Goal: Transaction & Acquisition: Book appointment/travel/reservation

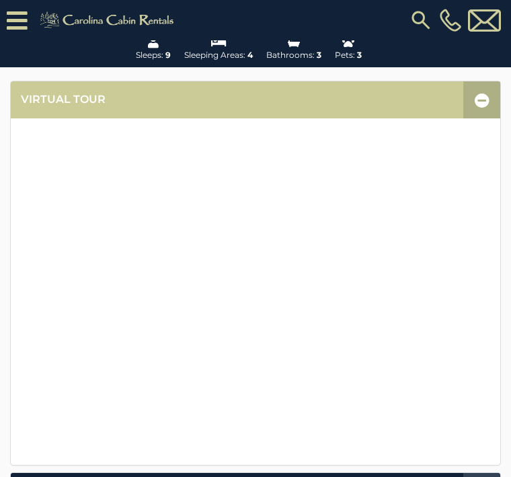
scroll to position [253, 0]
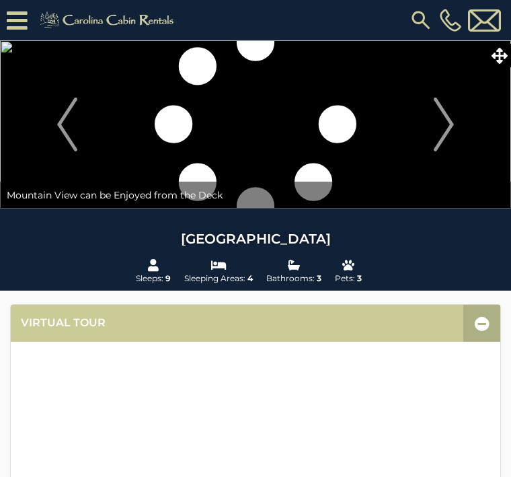
click at [443, 128] on img "Next" at bounding box center [444, 125] width 20 height 54
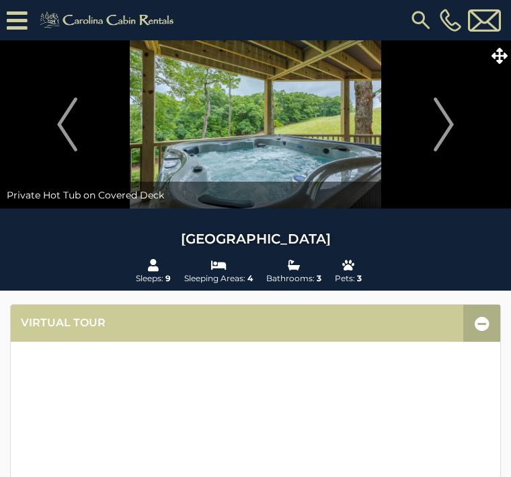
click at [438, 119] on img "Next" at bounding box center [444, 125] width 20 height 54
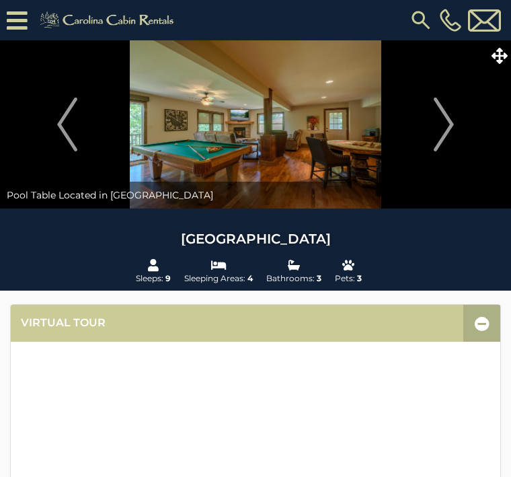
click at [440, 120] on img "Next" at bounding box center [444, 125] width 20 height 54
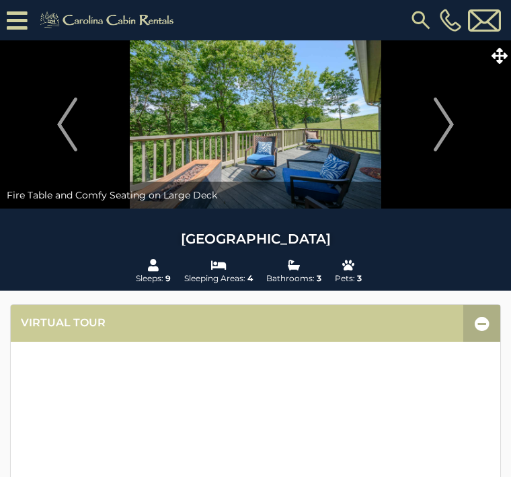
click at [450, 134] on img "Next" at bounding box center [444, 125] width 20 height 54
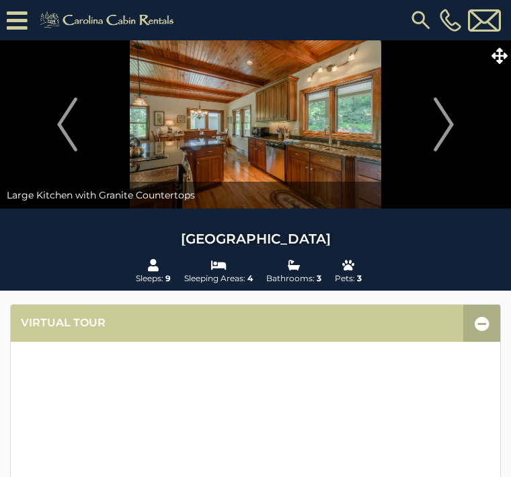
click at [445, 125] on img "Next" at bounding box center [444, 125] width 20 height 54
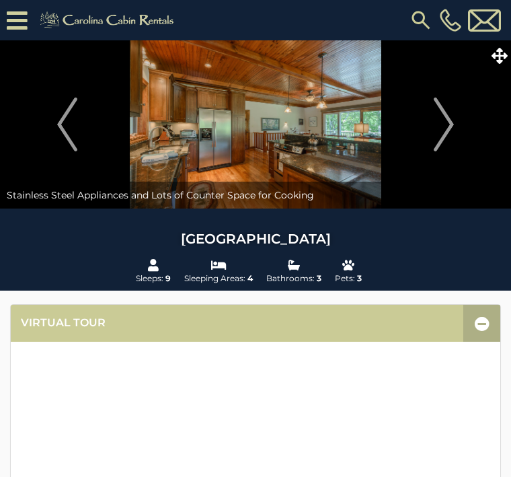
click at [443, 126] on img "Next" at bounding box center [444, 125] width 20 height 54
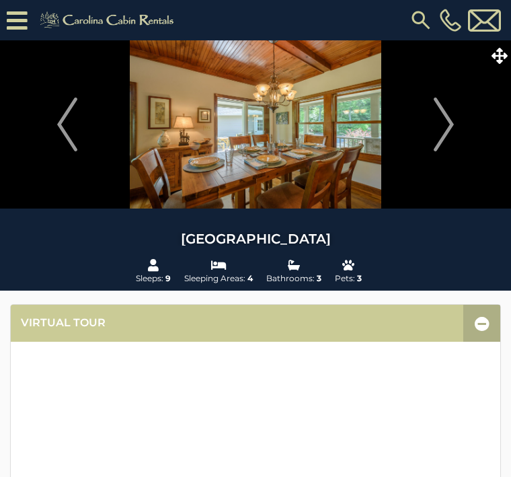
click at [446, 123] on img "Next" at bounding box center [444, 125] width 20 height 54
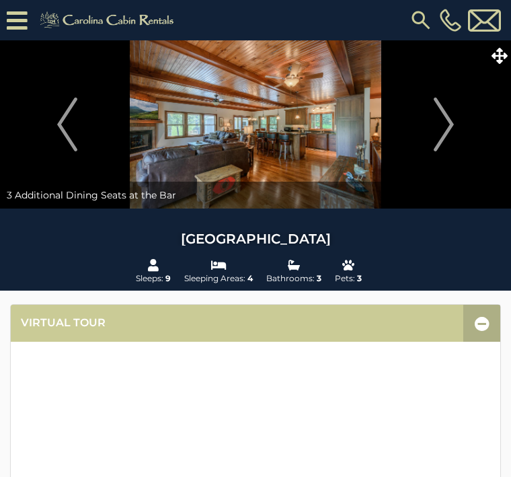
click at [449, 129] on img "Next" at bounding box center [444, 125] width 20 height 54
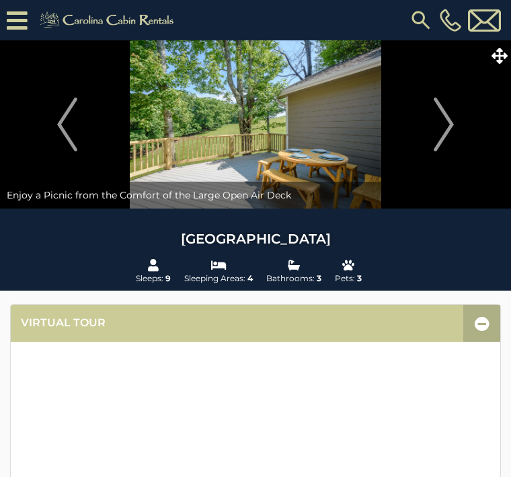
click at [456, 129] on button "Next" at bounding box center [443, 124] width 121 height 168
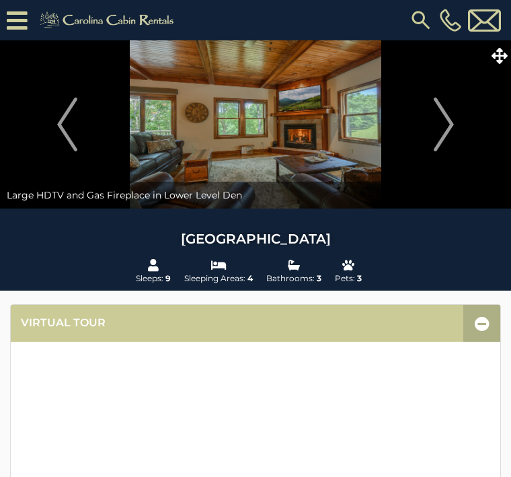
click at [451, 126] on img "Next" at bounding box center [444, 125] width 20 height 54
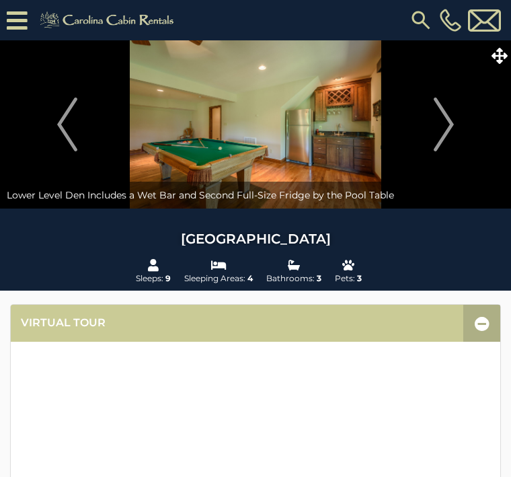
click at [451, 128] on img "Next" at bounding box center [444, 125] width 20 height 54
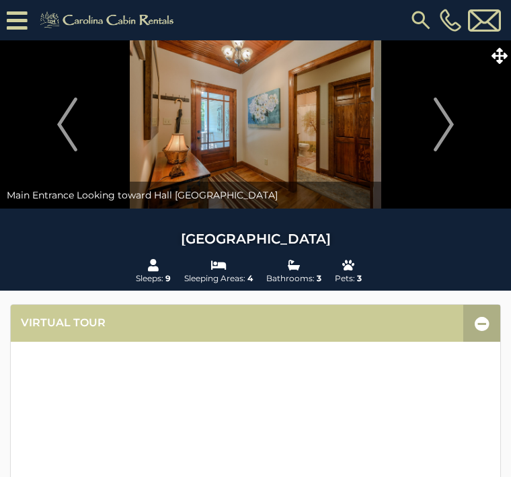
click at [451, 131] on img "Next" at bounding box center [444, 125] width 20 height 54
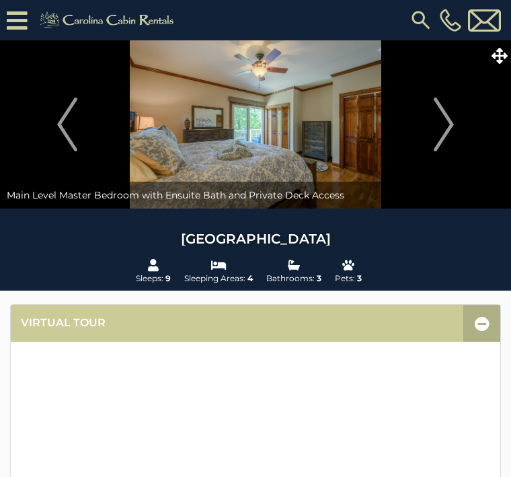
click at [451, 129] on img "Next" at bounding box center [444, 125] width 20 height 54
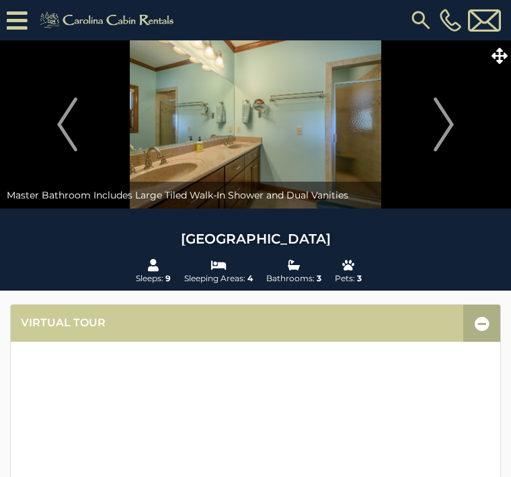
click at [448, 126] on img "Next" at bounding box center [444, 125] width 20 height 54
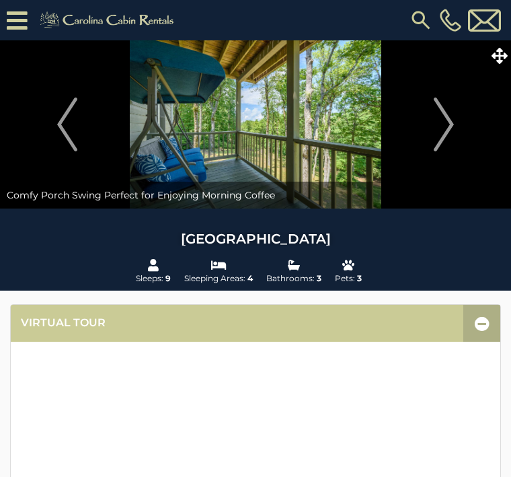
click at [444, 124] on img "Next" at bounding box center [444, 125] width 20 height 54
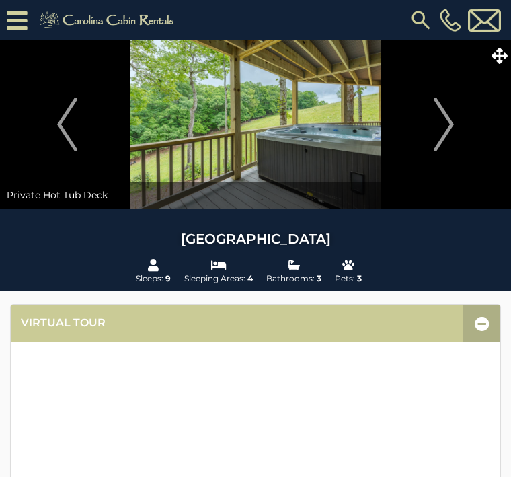
click at [447, 126] on img "Next" at bounding box center [444, 125] width 20 height 54
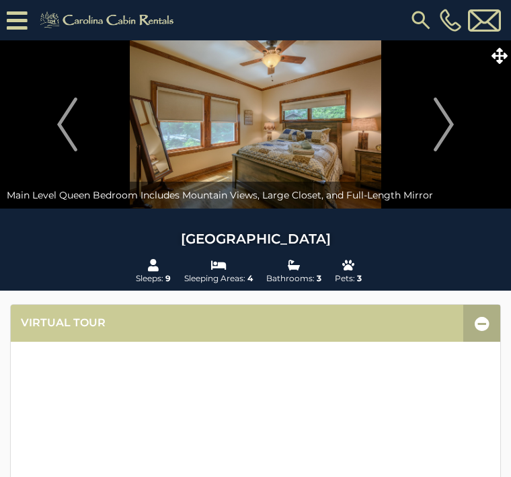
click at [447, 126] on img "Next" at bounding box center [444, 125] width 20 height 54
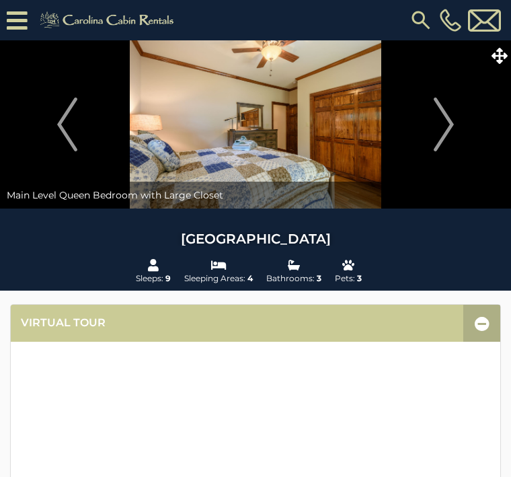
click at [444, 127] on img "Next" at bounding box center [444, 125] width 20 height 54
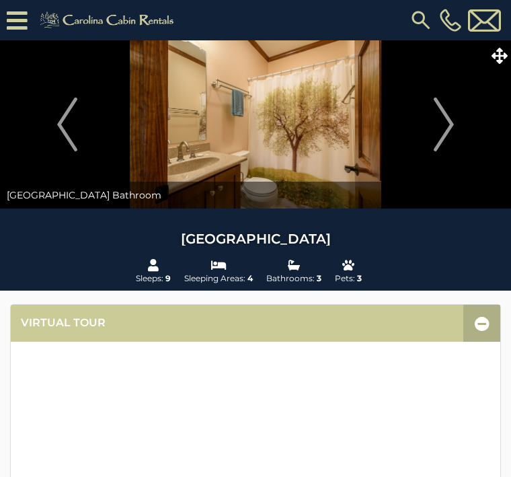
click at [447, 124] on img "Next" at bounding box center [444, 125] width 20 height 54
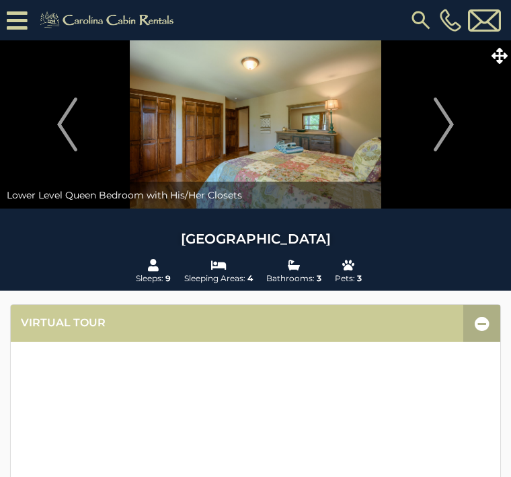
click at [449, 127] on img "Next" at bounding box center [444, 125] width 20 height 54
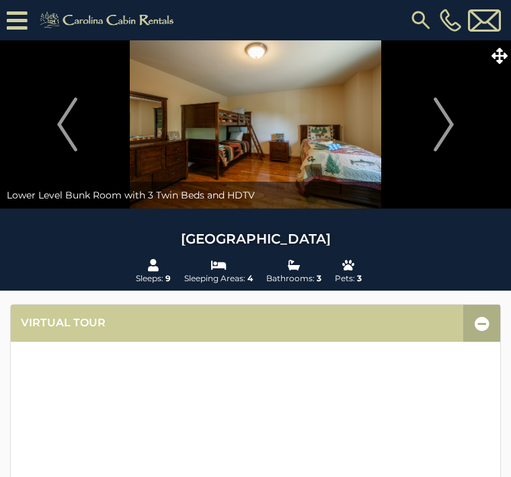
click at [447, 124] on img "Next" at bounding box center [444, 125] width 20 height 54
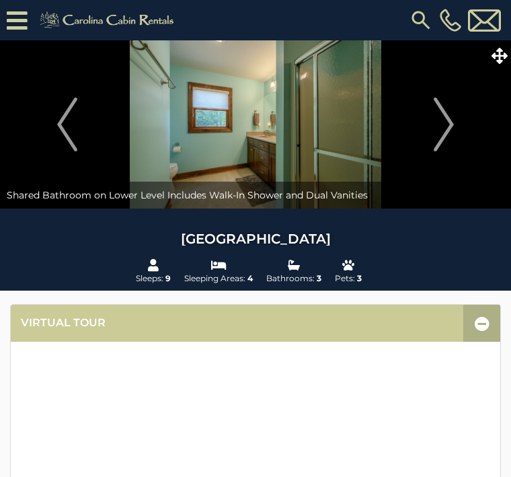
click at [446, 120] on img "Next" at bounding box center [444, 125] width 20 height 54
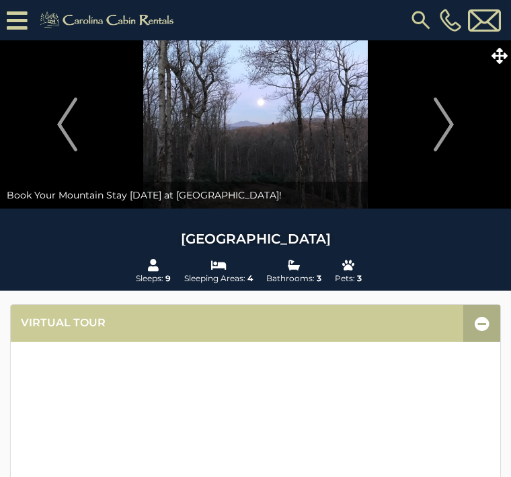
click at [447, 121] on img "Next" at bounding box center [444, 125] width 20 height 54
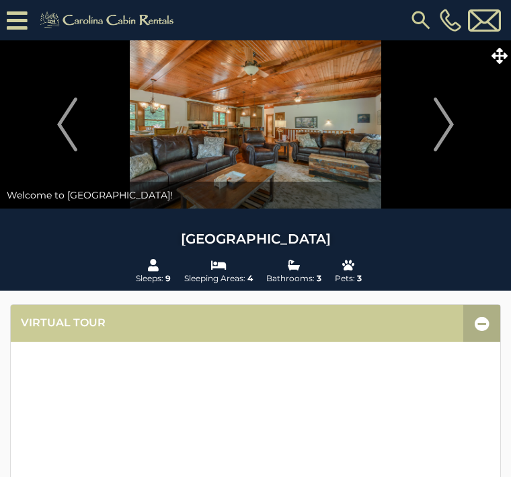
click at [449, 129] on img "Next" at bounding box center [444, 125] width 20 height 54
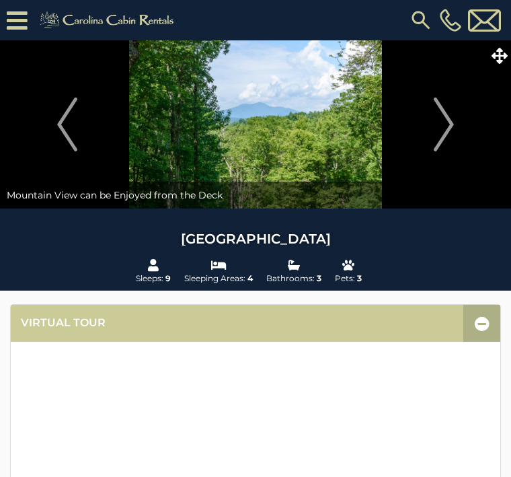
click at [451, 126] on img "Next" at bounding box center [444, 125] width 20 height 54
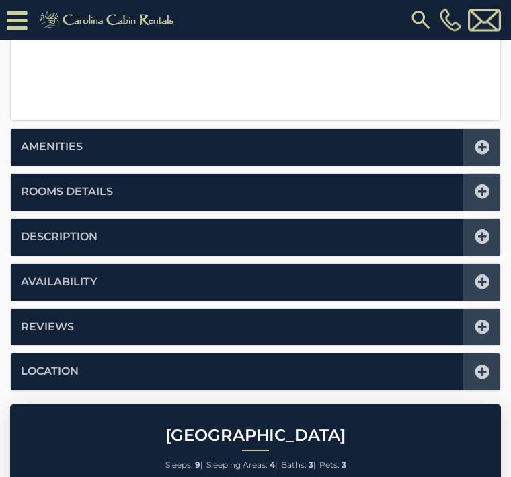
scroll to position [594, 0]
click at [45, 188] on link "Rooms Details" at bounding box center [67, 191] width 92 height 15
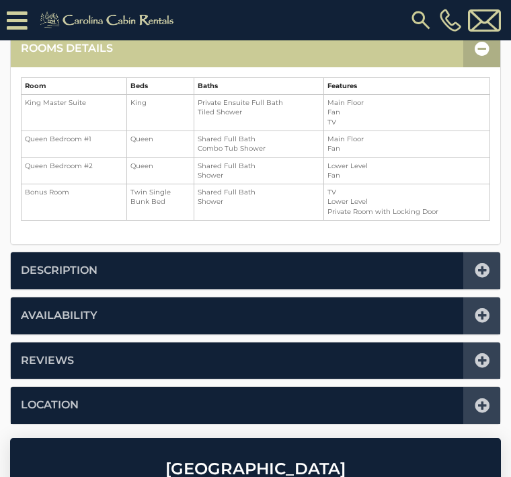
scroll to position [331, 0]
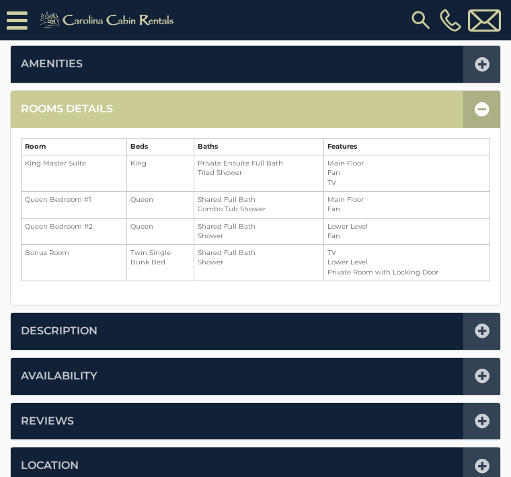
click at [42, 325] on link "Description" at bounding box center [59, 330] width 77 height 15
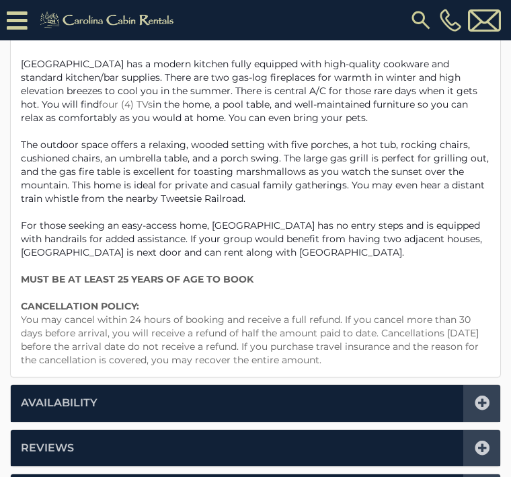
scroll to position [574, 0]
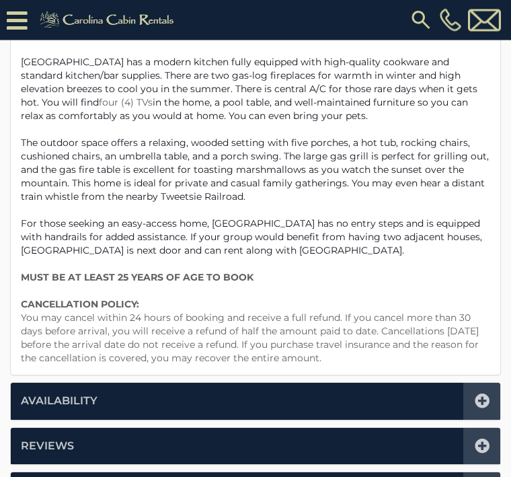
click at [48, 394] on link "Availability" at bounding box center [59, 401] width 77 height 15
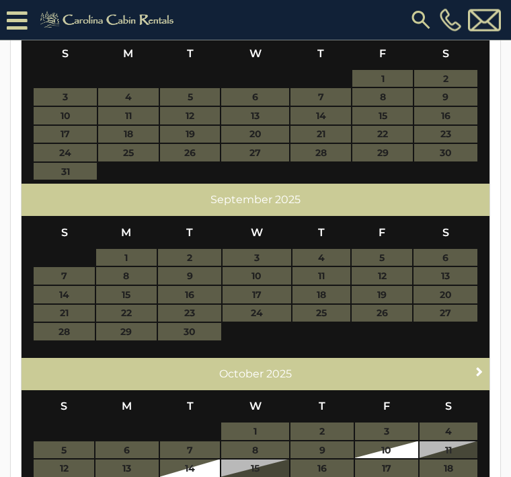
scroll to position [555, 0]
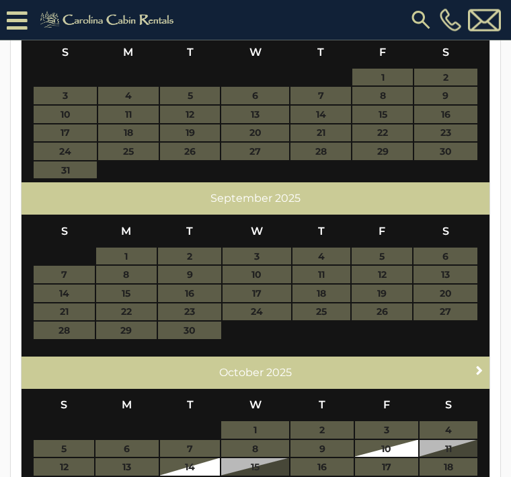
click at [385, 422] on table "S M T W T F S 1 2 3 4 5 6 7 8 9 10 11 12 13 14 15 16 17 18 19 20 21 22 23 24 25…" at bounding box center [255, 458] width 445 height 138
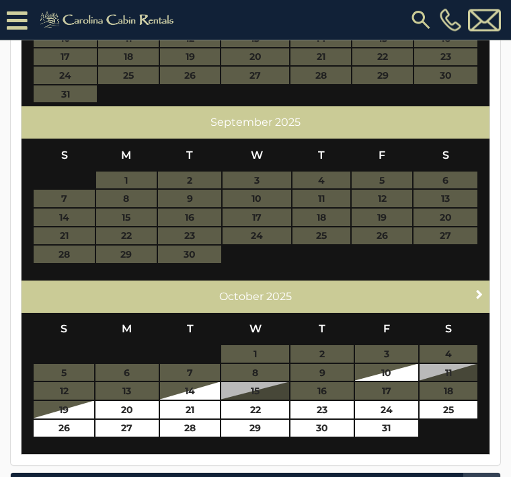
scroll to position [631, 0]
click at [387, 401] on link "24" at bounding box center [386, 409] width 63 height 17
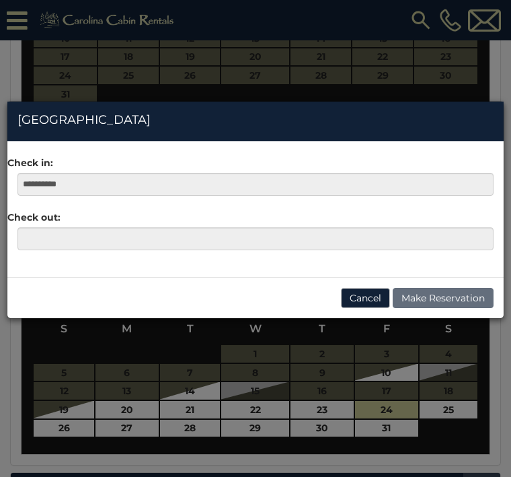
click at [65, 424] on div "**********" at bounding box center [255, 238] width 511 height 477
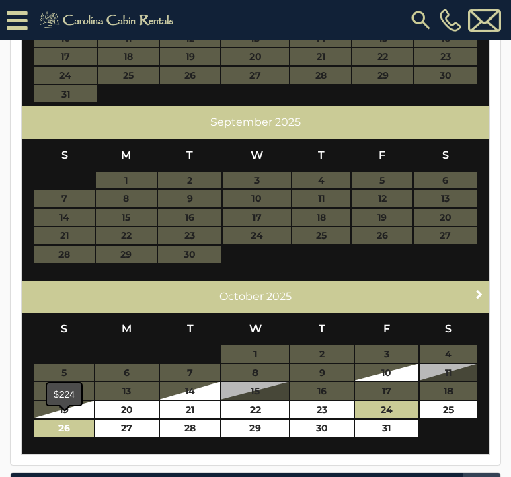
click at [63, 425] on link "26" at bounding box center [64, 428] width 61 height 17
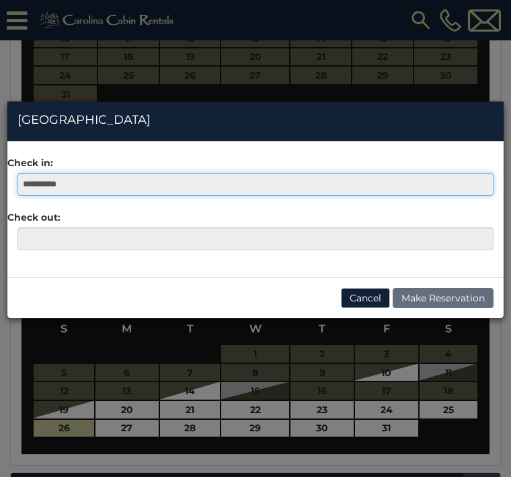
click at [51, 184] on input "**********" at bounding box center [255, 184] width 476 height 23
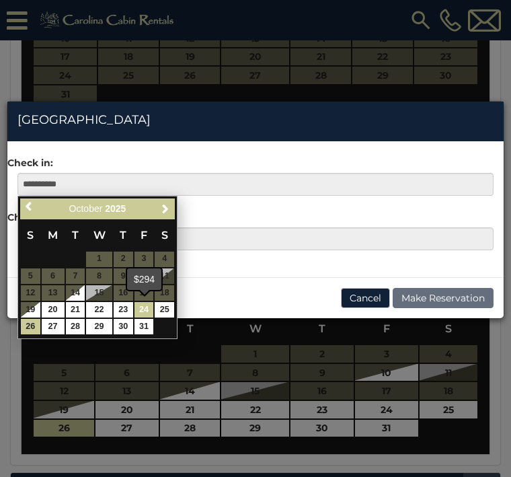
click at [141, 303] on link "24" at bounding box center [144, 309] width 20 height 15
type input "**********"
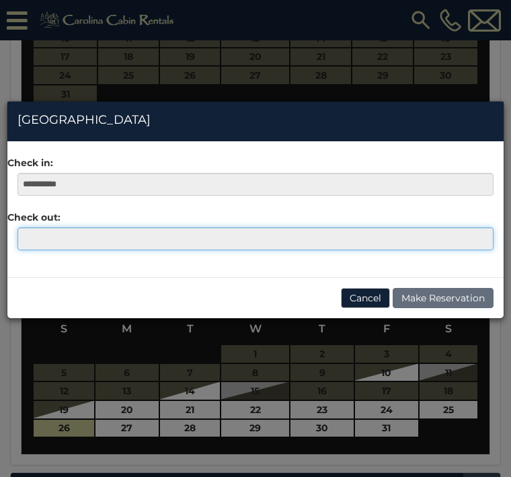
click at [38, 241] on input "text" at bounding box center [255, 238] width 476 height 23
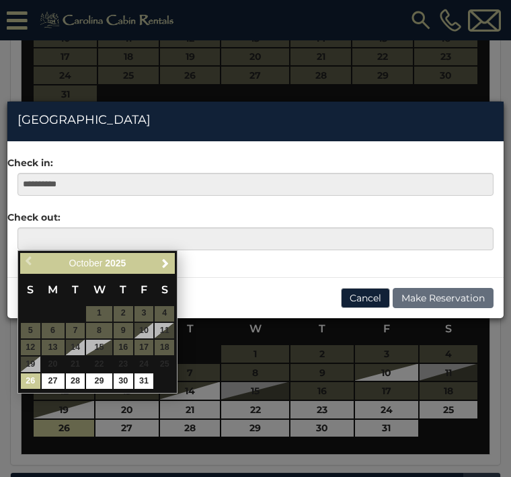
click at [24, 381] on link "26" at bounding box center [31, 380] width 20 height 15
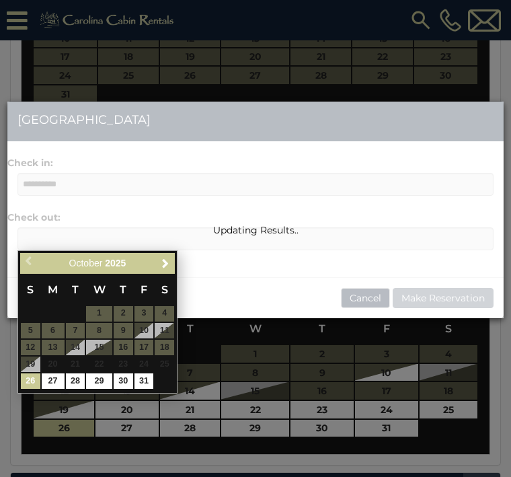
type input "**********"
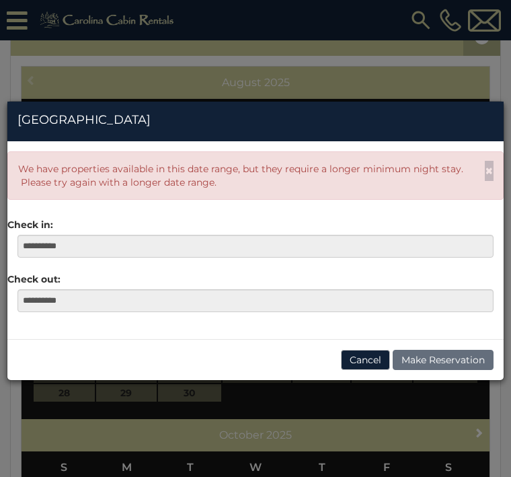
scroll to position [492, 0]
click at [361, 361] on button "Cancel" at bounding box center [365, 360] width 49 height 20
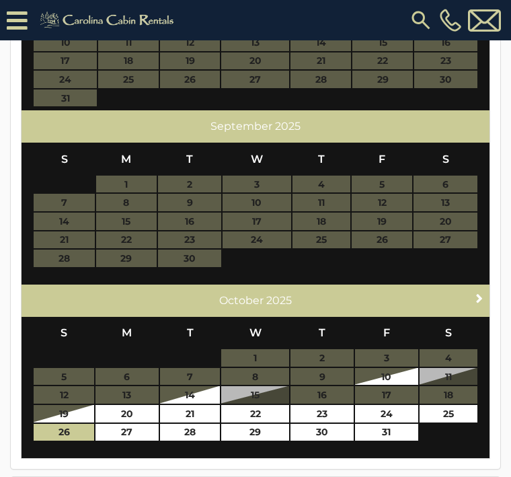
scroll to position [627, 0]
click at [420, 10] on img at bounding box center [421, 20] width 24 height 24
